Goal: Transaction & Acquisition: Purchase product/service

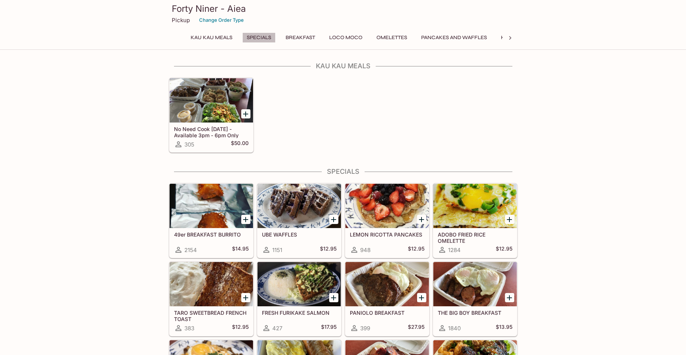
click at [260, 36] on button "Specials" at bounding box center [258, 37] width 33 height 10
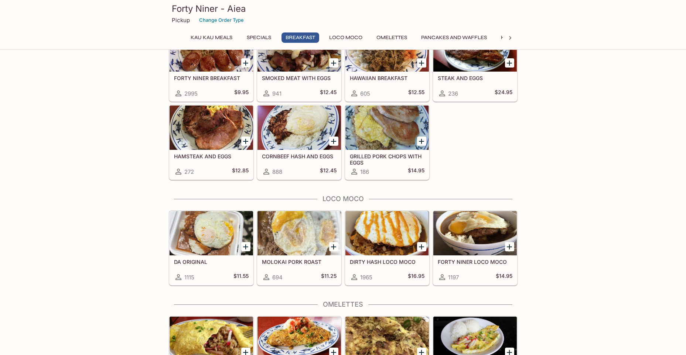
scroll to position [437, 0]
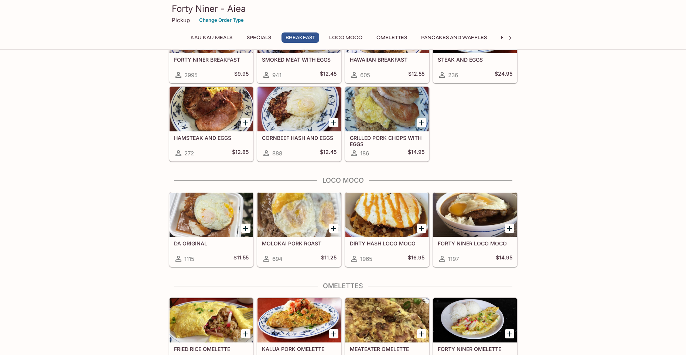
click at [202, 211] on div at bounding box center [210, 215] width 83 height 44
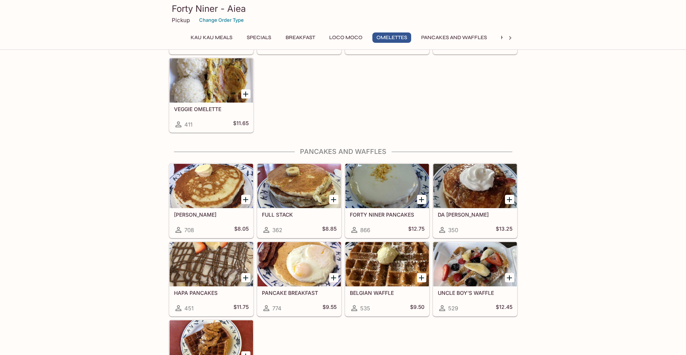
scroll to position [771, 0]
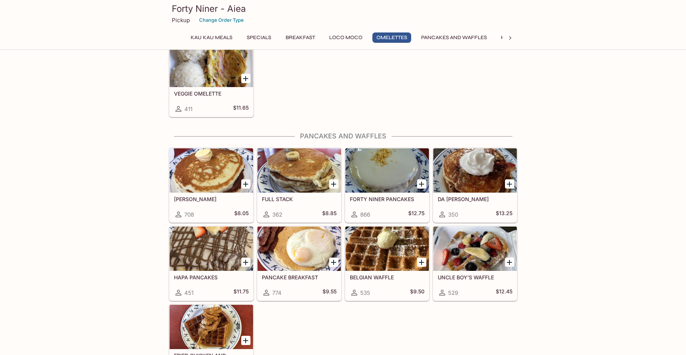
click at [467, 172] on div at bounding box center [474, 170] width 83 height 44
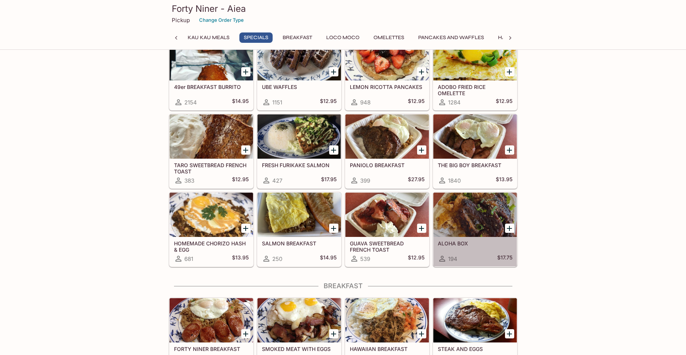
click at [464, 244] on h5 "ALOHA BOX" at bounding box center [474, 243] width 75 height 6
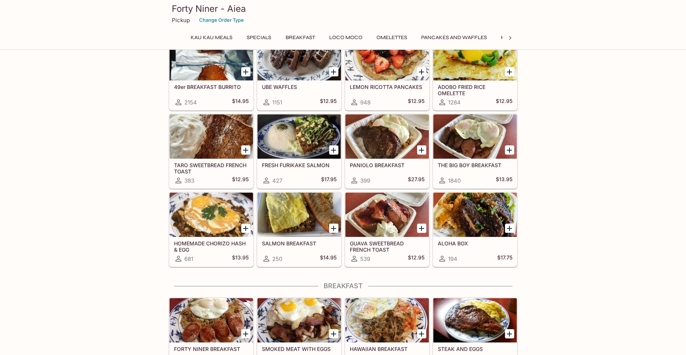
click at [375, 251] on h5 "GUAVA SWEETBREAD FRENCH TOAST" at bounding box center [387, 246] width 75 height 12
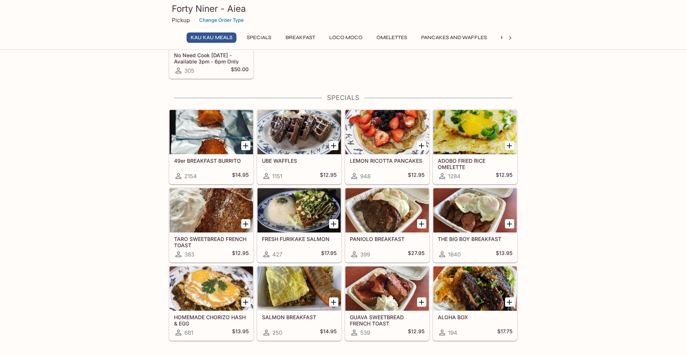
click at [392, 237] on h5 "PANIOLO BREAKFAST" at bounding box center [387, 239] width 75 height 6
